Goal: Find specific page/section: Find specific page/section

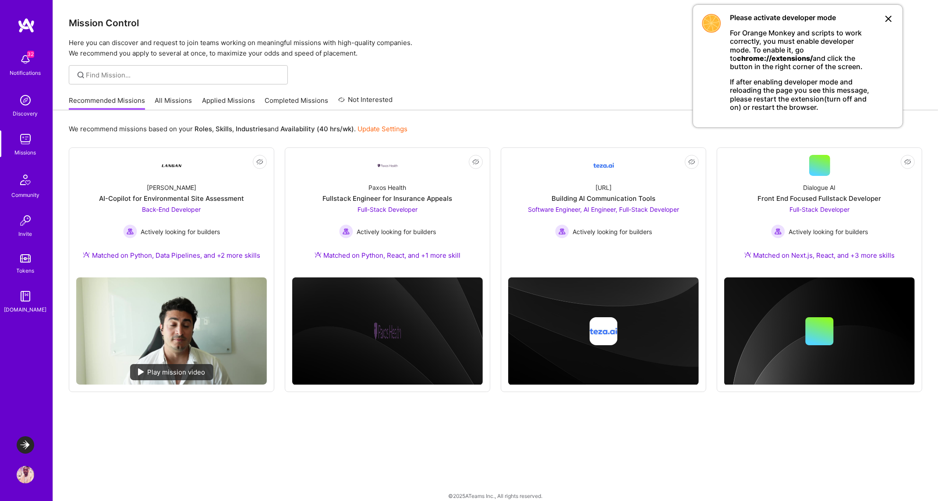
click at [28, 145] on img at bounding box center [26, 139] width 18 height 18
click at [20, 450] on img at bounding box center [26, 446] width 18 height 18
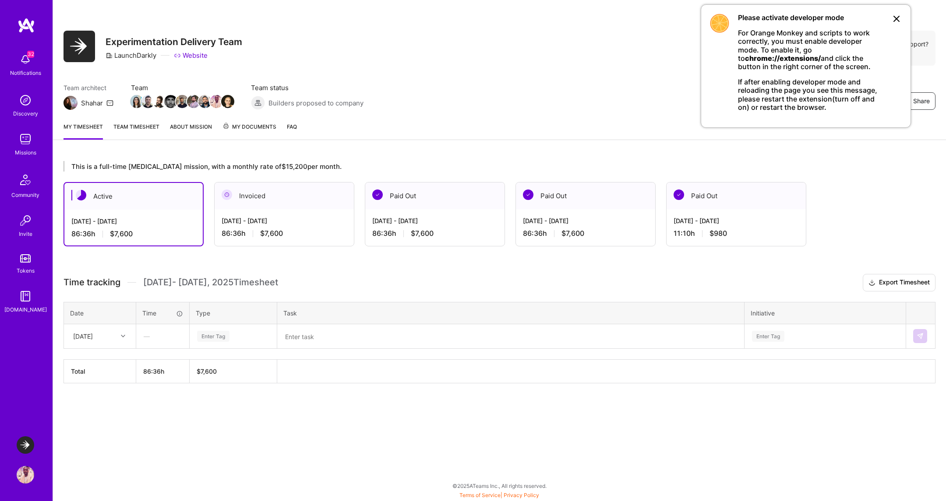
click at [893, 15] on icon at bounding box center [896, 19] width 11 height 11
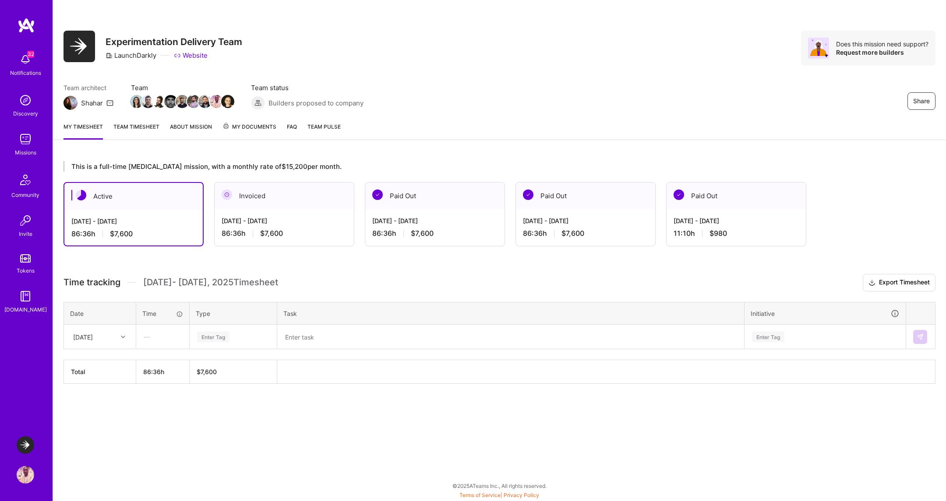
click at [145, 127] on link "Team timesheet" at bounding box center [136, 131] width 46 height 18
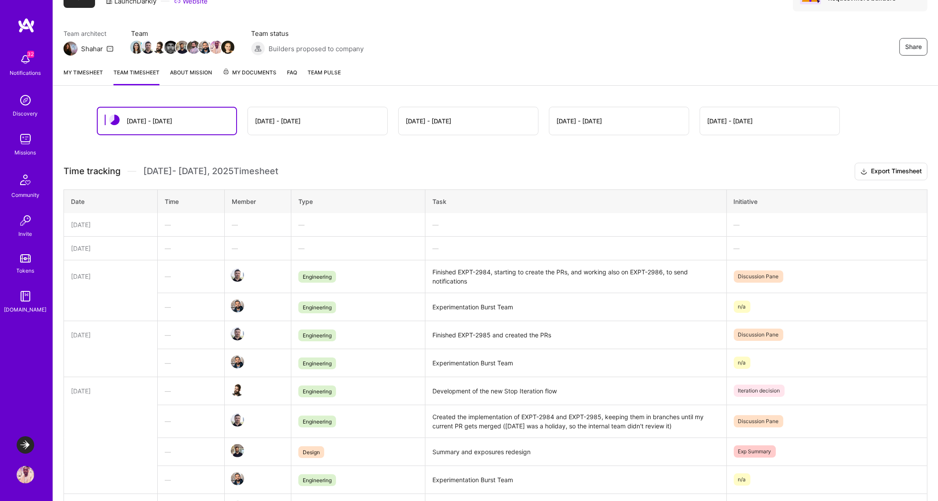
scroll to position [6, 0]
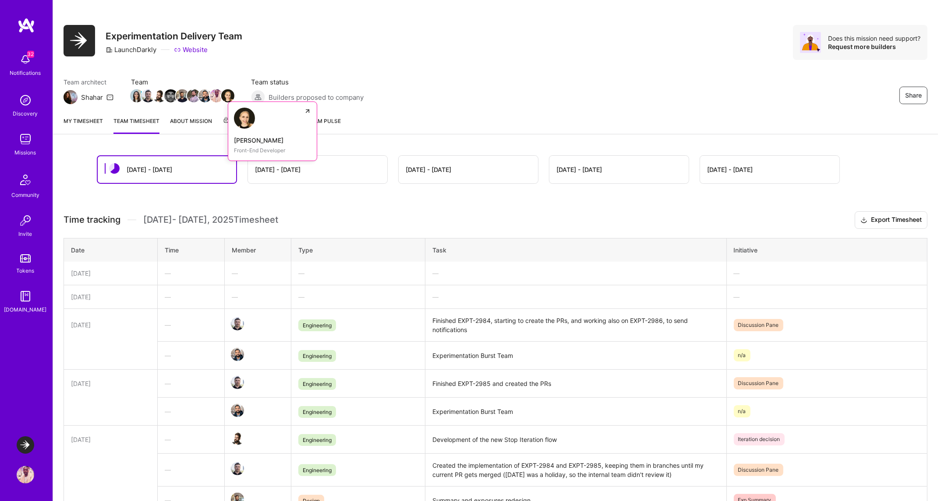
click at [225, 90] on img at bounding box center [227, 95] width 13 height 13
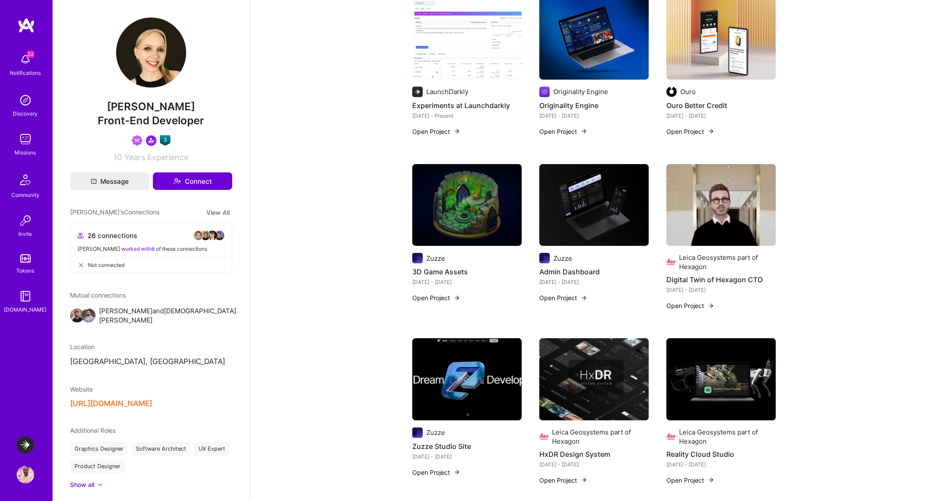
scroll to position [259, 0]
